Goal: Navigation & Orientation: Find specific page/section

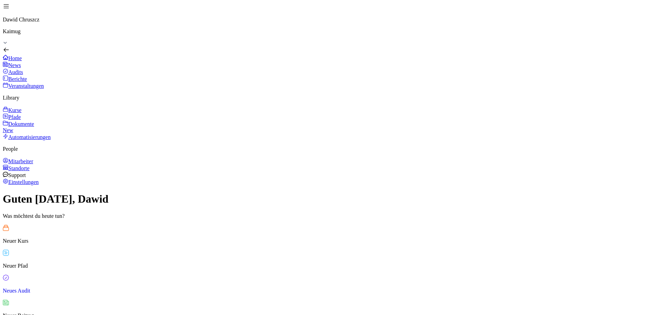
click at [50, 106] on div "Kurse" at bounding box center [332, 109] width 658 height 7
